Goal: Task Accomplishment & Management: Complete application form

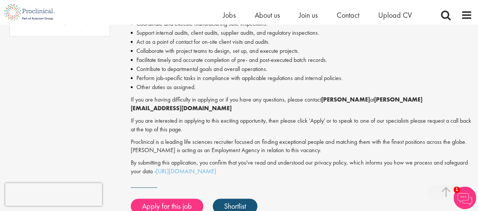
scroll to position [604, 0]
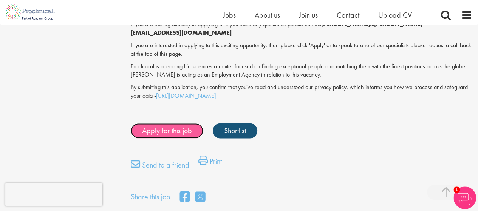
click at [184, 123] on link "Apply for this job" at bounding box center [167, 130] width 73 height 15
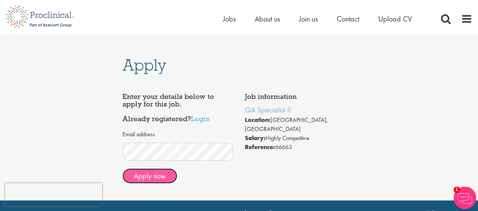
click at [159, 168] on button "Apply now" at bounding box center [149, 175] width 55 height 15
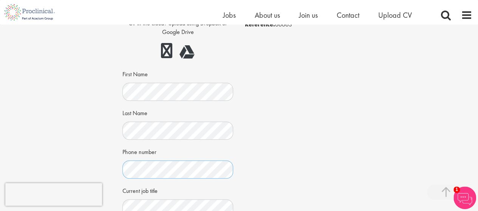
scroll to position [189, 0]
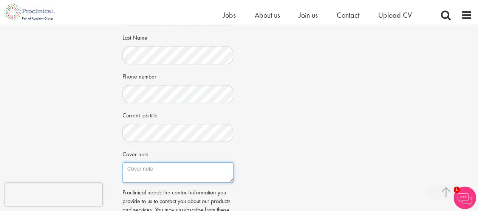
click at [153, 162] on textarea "Cover note" at bounding box center [177, 172] width 111 height 20
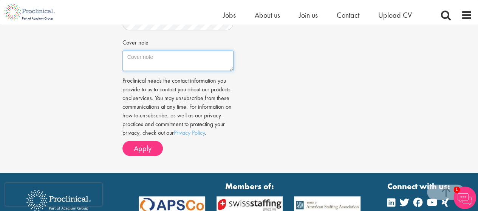
scroll to position [302, 0]
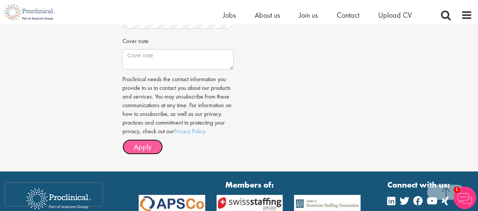
click at [142, 142] on span "Apply" at bounding box center [143, 147] width 18 height 10
